Goal: Transaction & Acquisition: Purchase product/service

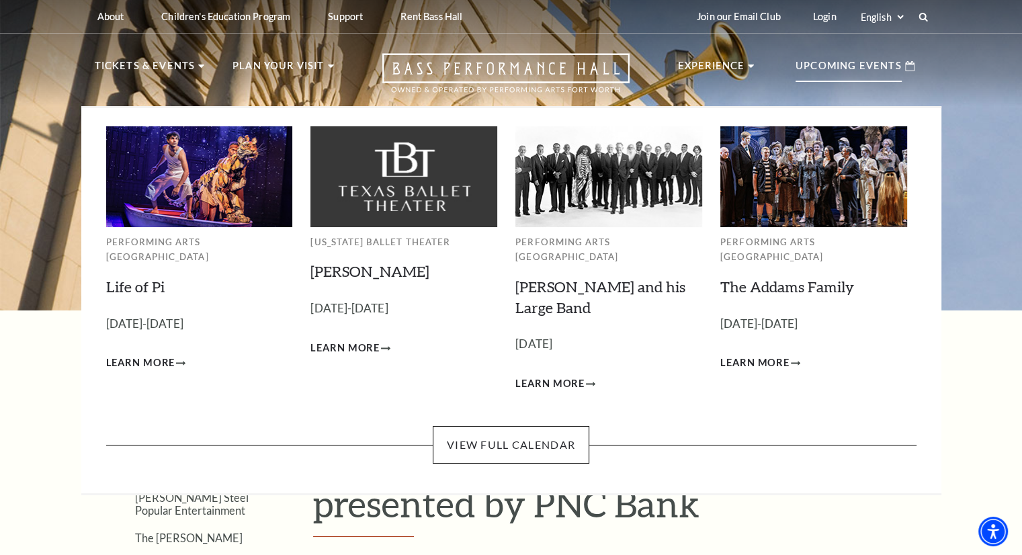
click at [830, 62] on p "Upcoming Events" at bounding box center [848, 70] width 106 height 24
click at [783, 355] on span "Learn More" at bounding box center [754, 363] width 69 height 17
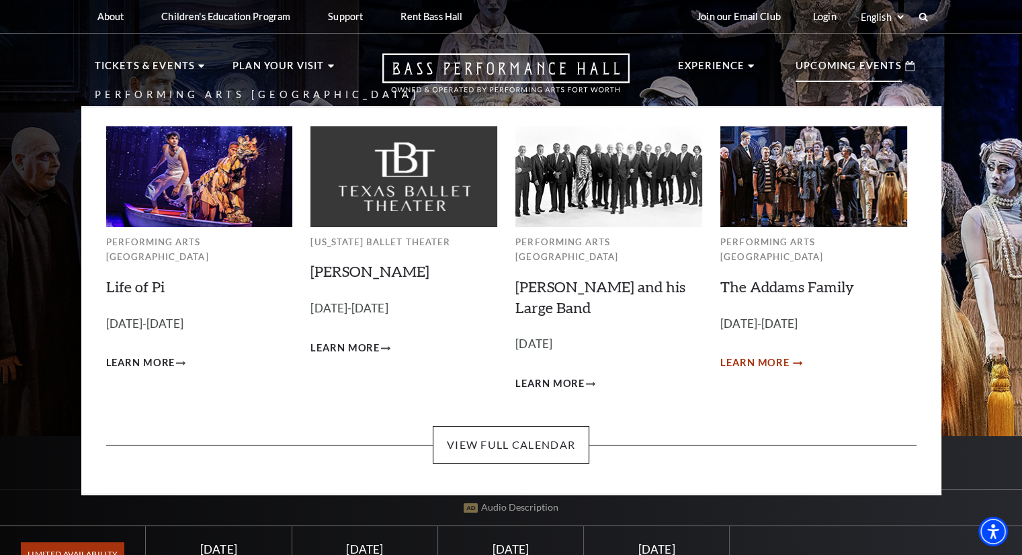
click at [791, 355] on link "Learn More" at bounding box center [760, 363] width 80 height 17
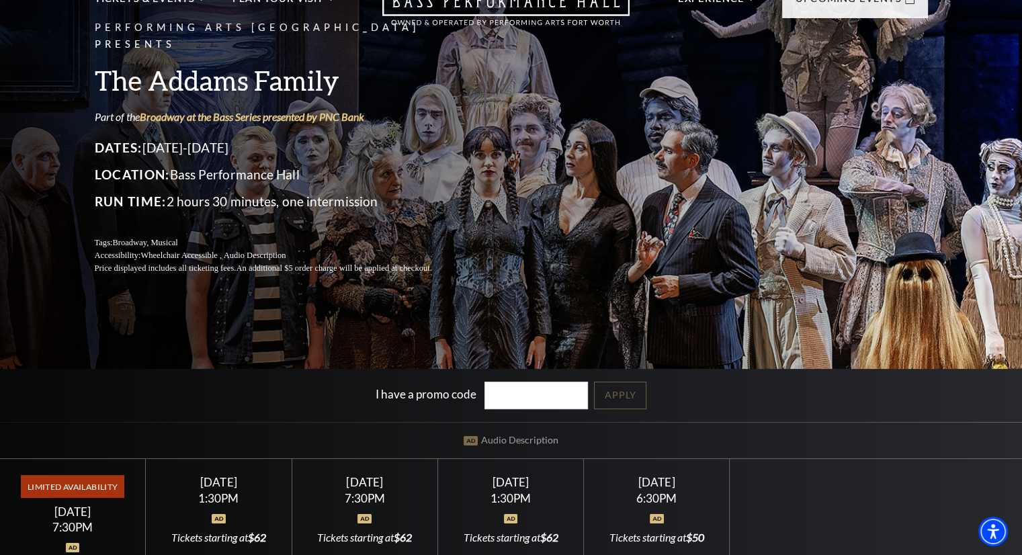
scroll to position [202, 0]
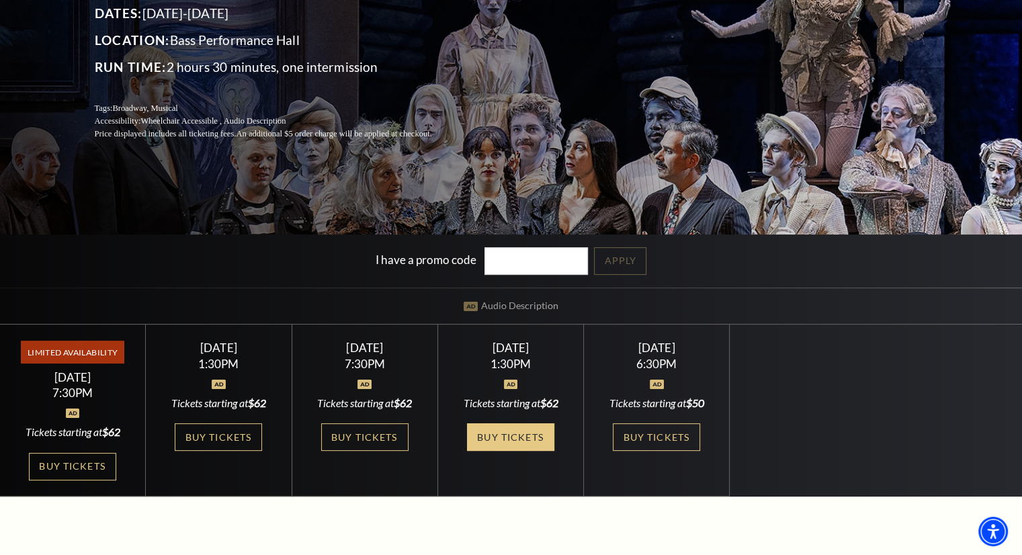
click at [529, 445] on link "Buy Tickets" at bounding box center [510, 437] width 87 height 28
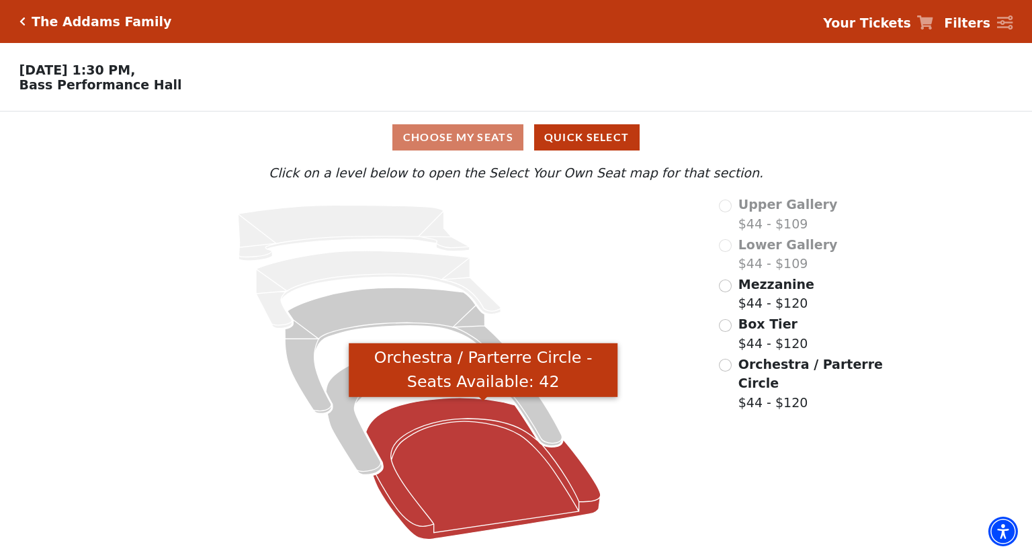
click at [492, 479] on icon "Orchestra / Parterre Circle - Seats Available: 42" at bounding box center [483, 469] width 234 height 142
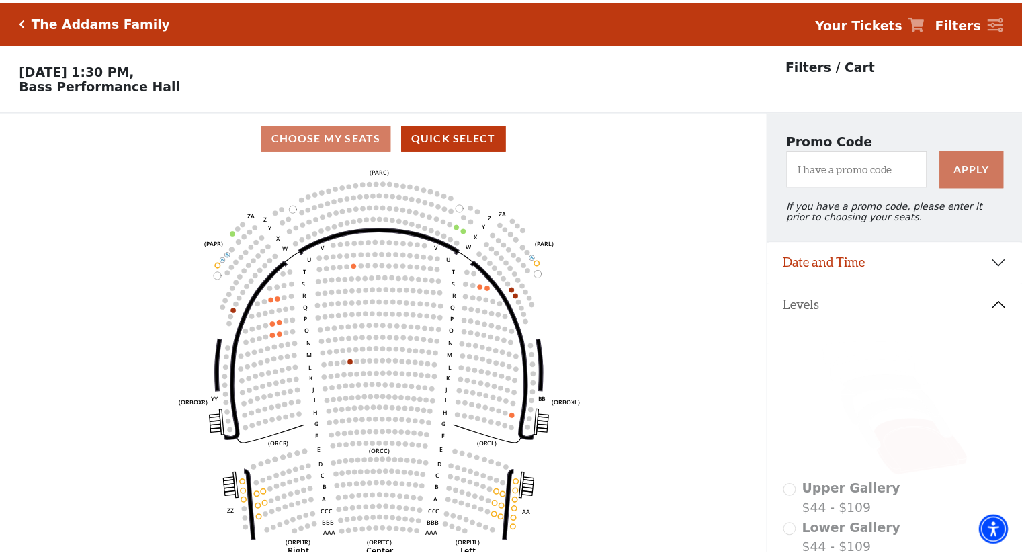
scroll to position [44, 0]
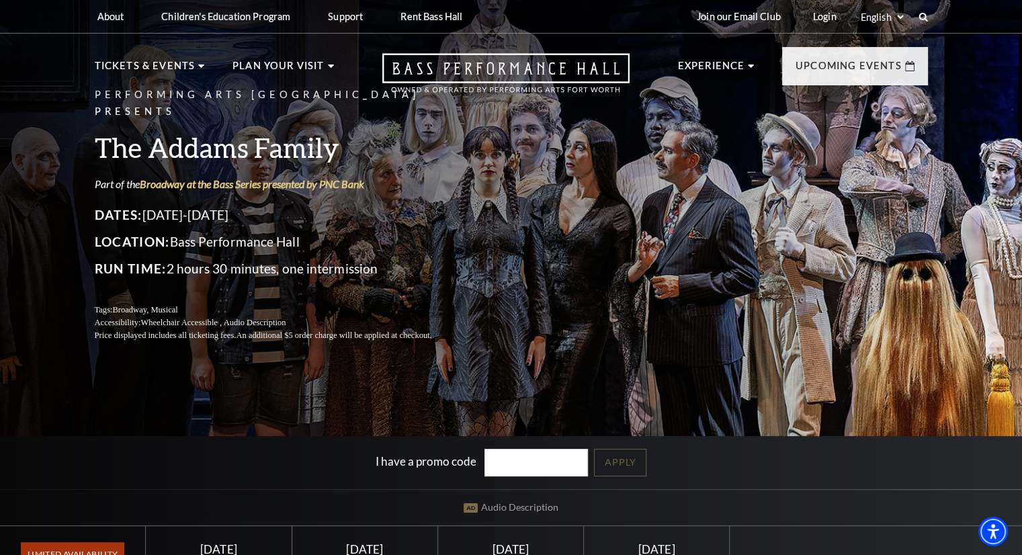
scroll to position [336, 0]
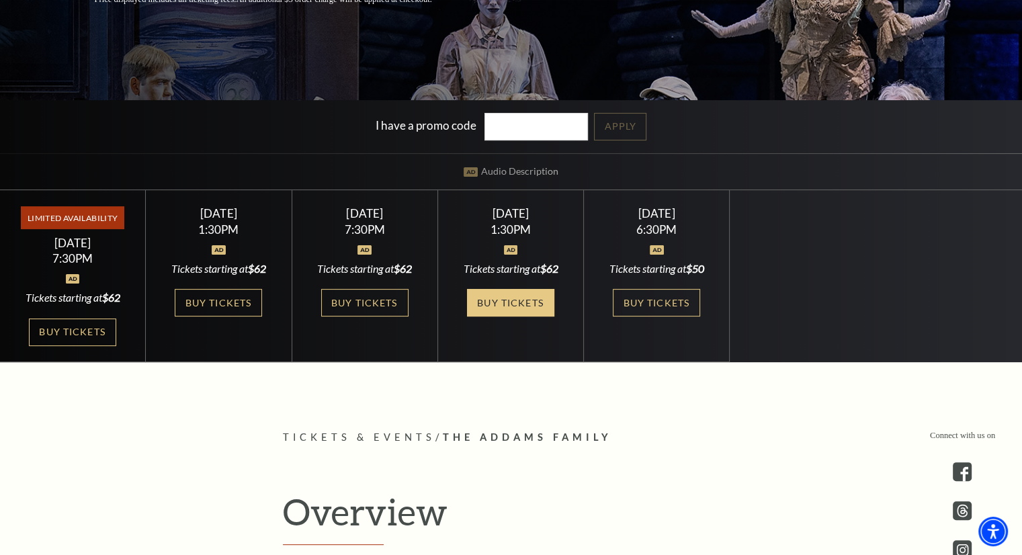
click at [513, 298] on link "Buy Tickets" at bounding box center [510, 303] width 87 height 28
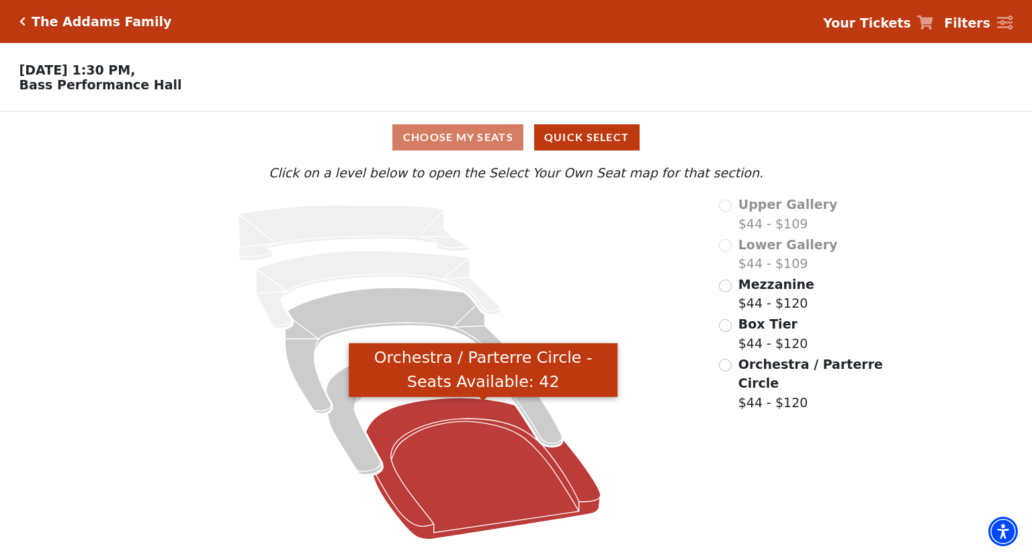
click at [468, 466] on icon "Orchestra / Parterre Circle - Seats Available: 42" at bounding box center [483, 469] width 234 height 142
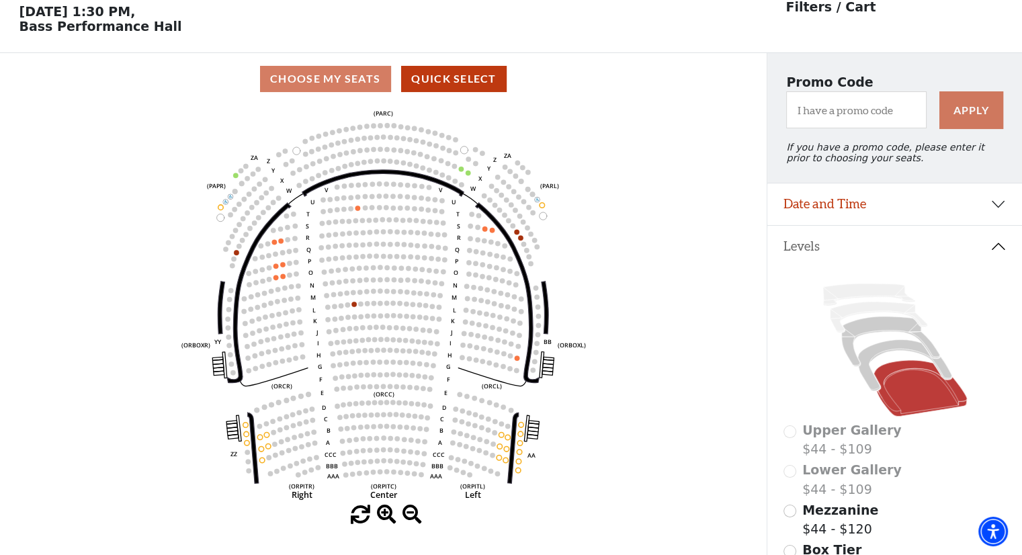
scroll to position [62, 0]
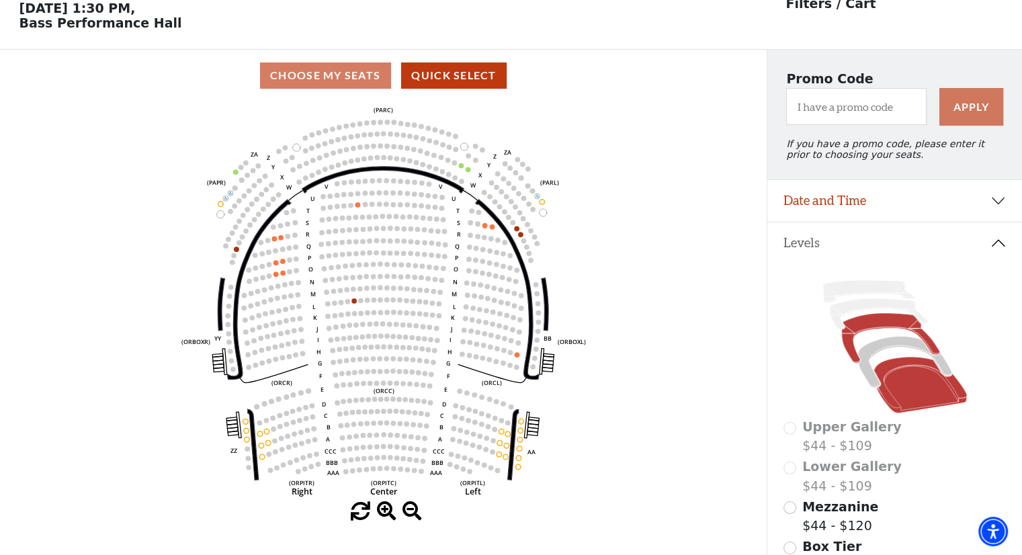
click at [879, 325] on icon at bounding box center [890, 338] width 98 height 50
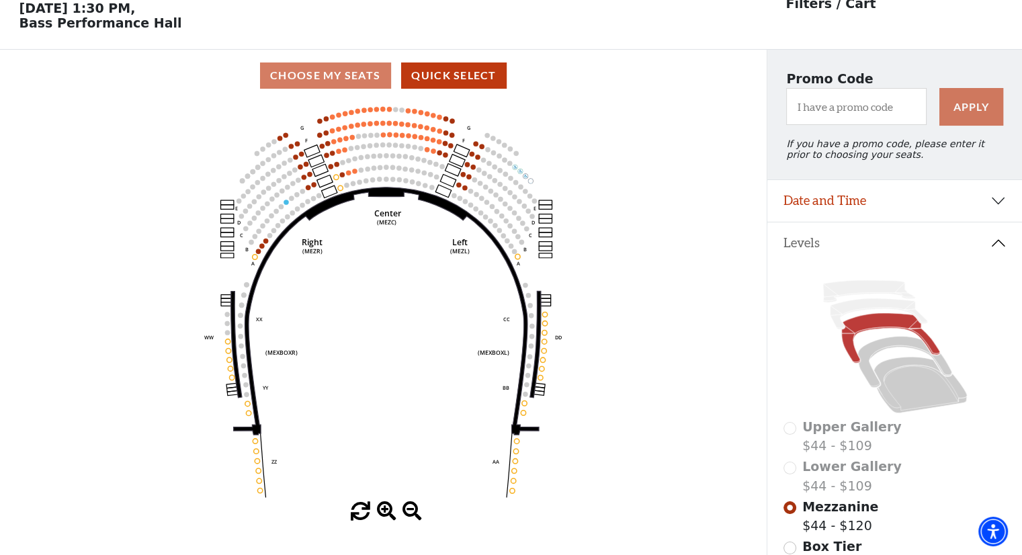
click at [885, 357] on icon at bounding box center [894, 346] width 223 height 141
click at [890, 353] on icon at bounding box center [903, 362] width 93 height 51
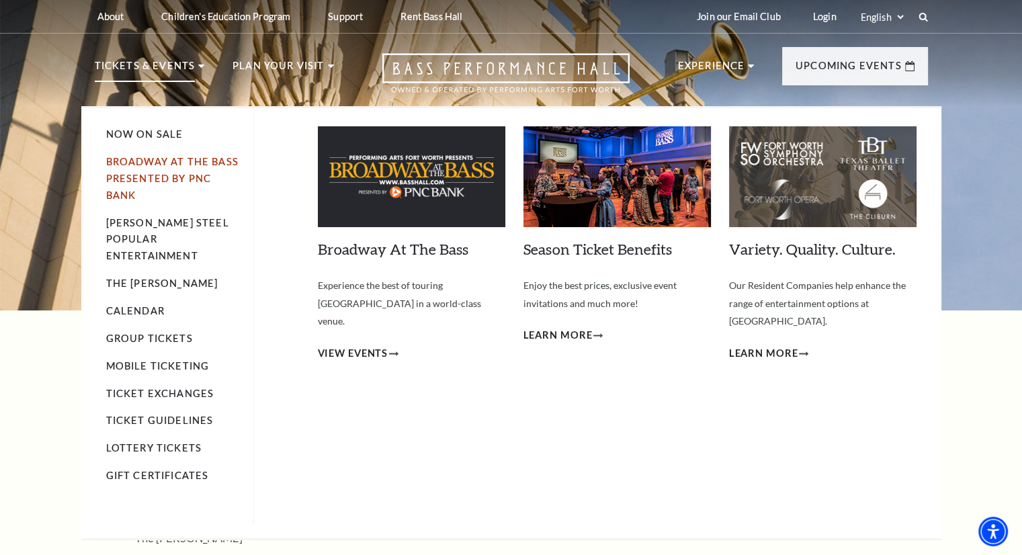
click at [137, 175] on link "Broadway At The Bass presented by PNC Bank" at bounding box center [172, 178] width 132 height 45
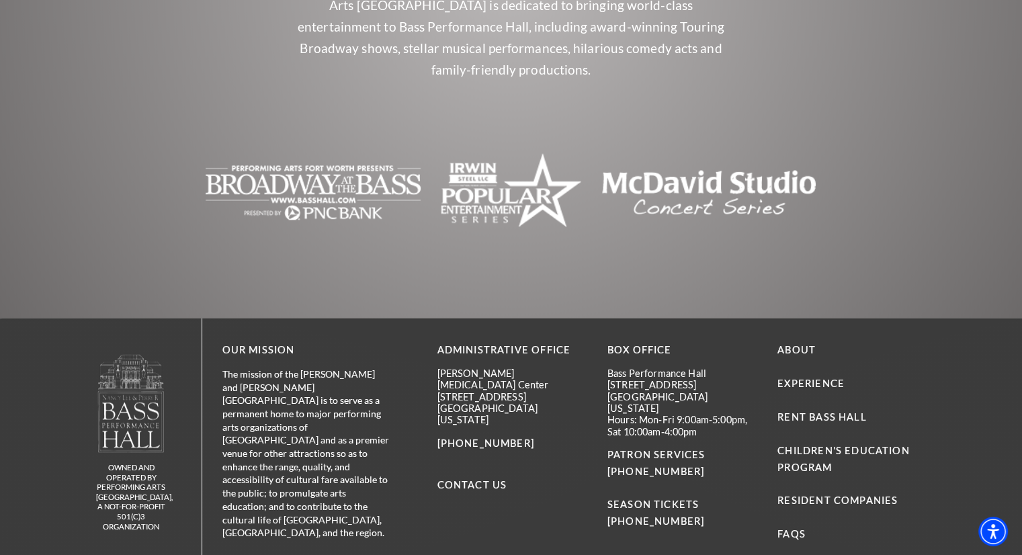
scroll to position [1000, 0]
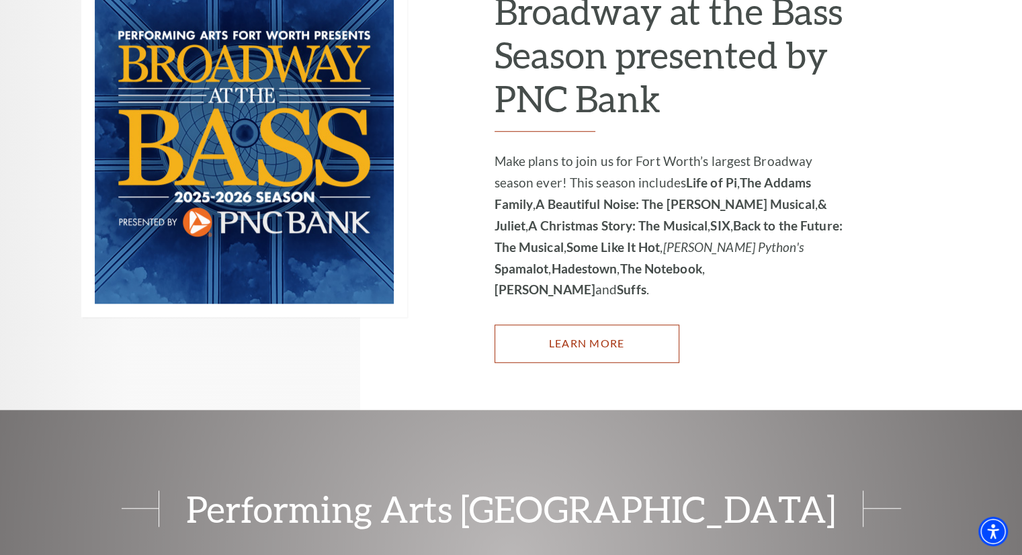
click at [593, 324] on link "Learn More" at bounding box center [586, 343] width 185 height 38
